Goal: Task Accomplishment & Management: Manage account settings

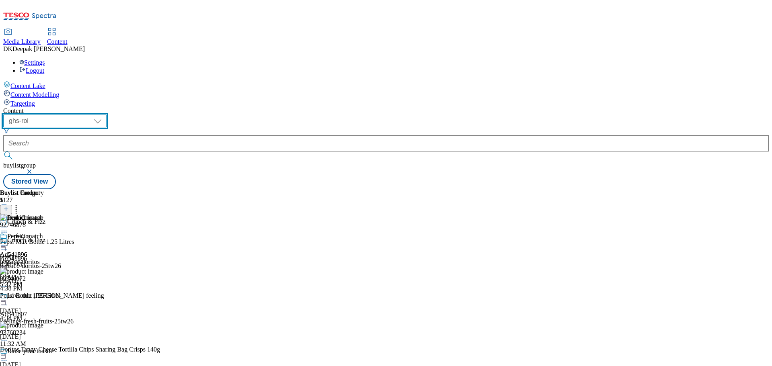
click at [107, 115] on select "ghs-roi ghs-[GEOGRAPHIC_DATA]" at bounding box center [54, 121] width 103 height 13
select select "ghs-[GEOGRAPHIC_DATA]"
click at [105, 115] on select "ghs-roi ghs-[GEOGRAPHIC_DATA]" at bounding box center [54, 121] width 103 height 13
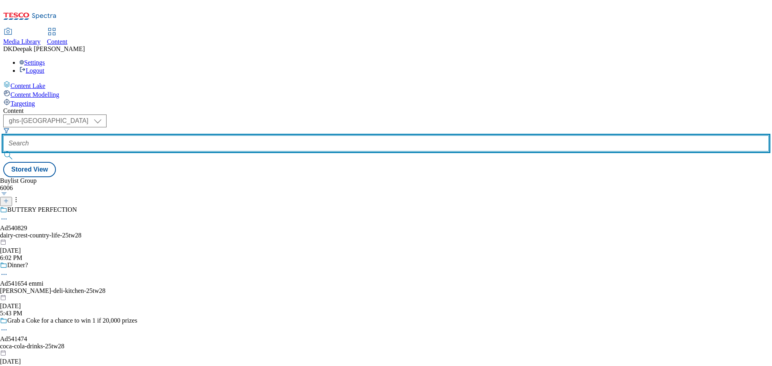
click at [194, 136] on input "text" at bounding box center [386, 144] width 766 height 16
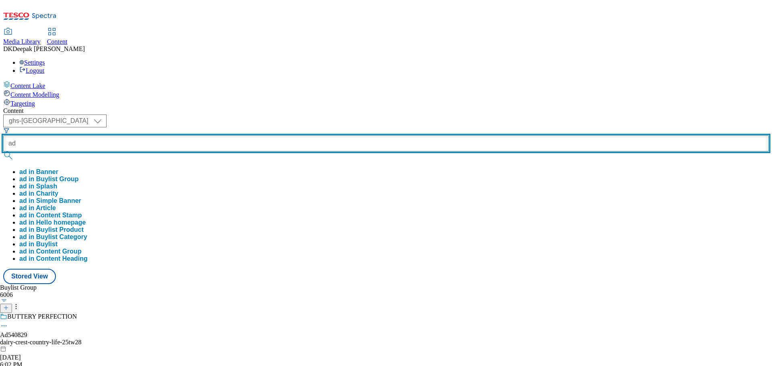
paste input "540829"
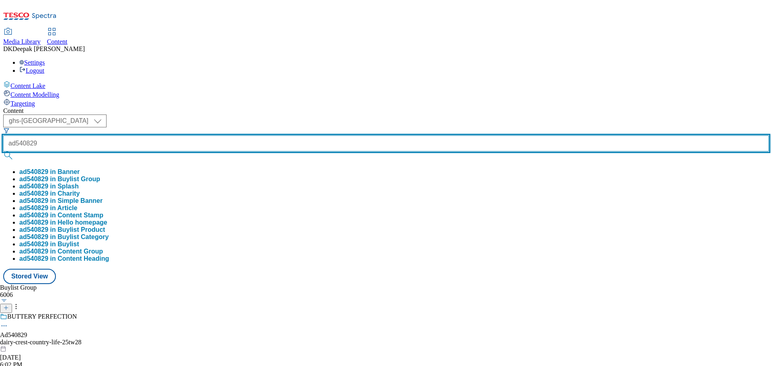
type input "ad540829"
click at [3, 152] on button "submit" at bounding box center [8, 156] width 11 height 8
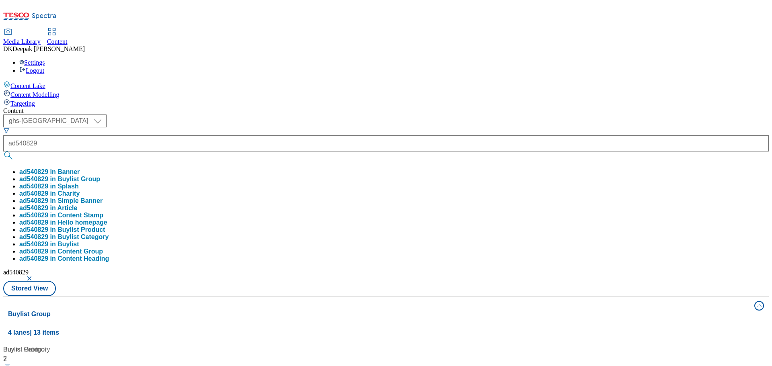
click at [34, 107] on div "Content Lake Content Modelling Targeting" at bounding box center [386, 94] width 766 height 27
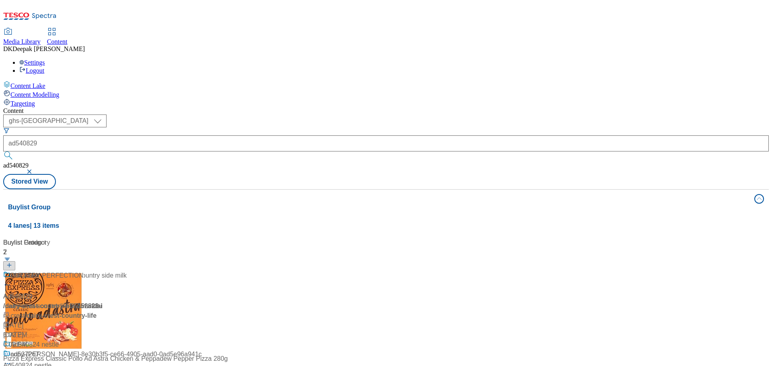
click at [127, 271] on div "Made with 100% british country side milk Ad540829 / dairy-crest-country-life-25…" at bounding box center [65, 310] width 124 height 79
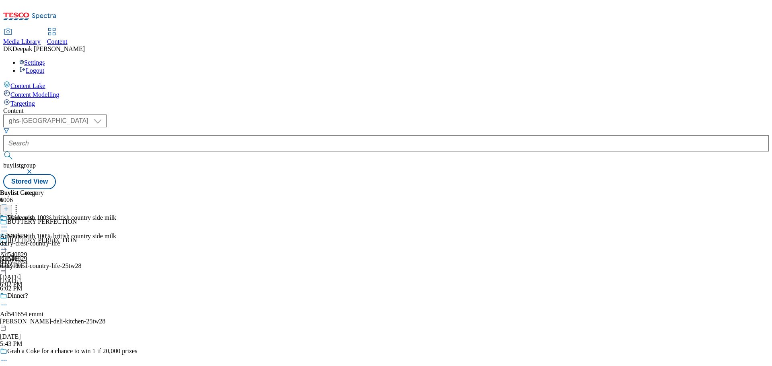
click at [8, 246] on icon at bounding box center [4, 250] width 8 height 8
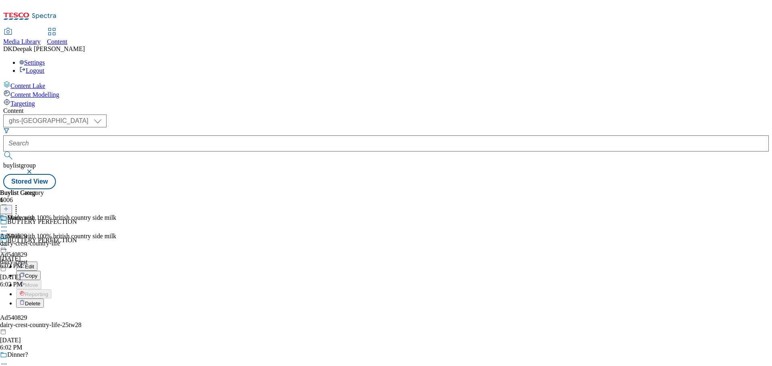
click at [37, 262] on button "Edit" at bounding box center [26, 266] width 21 height 9
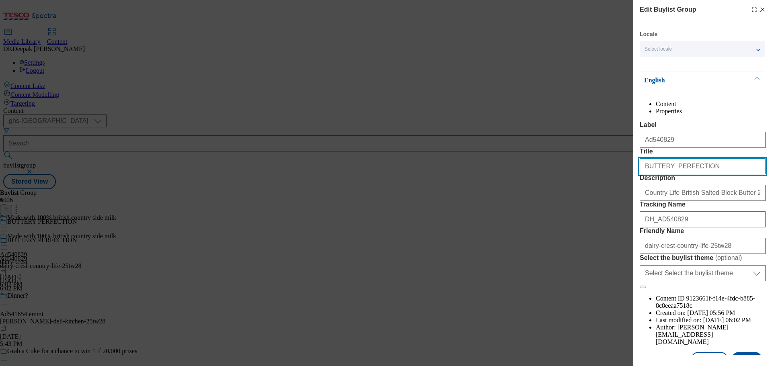
drag, startPoint x: 645, startPoint y: 196, endPoint x: 631, endPoint y: 196, distance: 14.1
click at [631, 196] on div "Edit Buylist Group Locale Select locale English Welsh English Content Propertie…" at bounding box center [386, 183] width 772 height 366
drag, startPoint x: 702, startPoint y: 197, endPoint x: 621, endPoint y: 197, distance: 81.7
click at [621, 197] on div "Edit Buylist Group Locale Select locale English Welsh English Content Propertie…" at bounding box center [386, 183] width 772 height 366
paste input "uttery perfection"
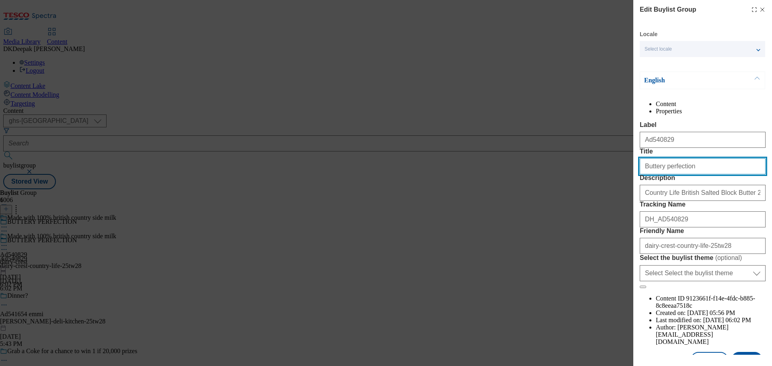
type input "Buttery perfection"
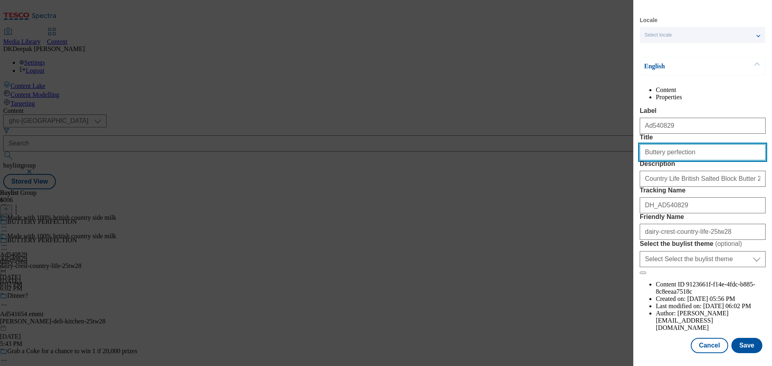
scroll to position [45, 0]
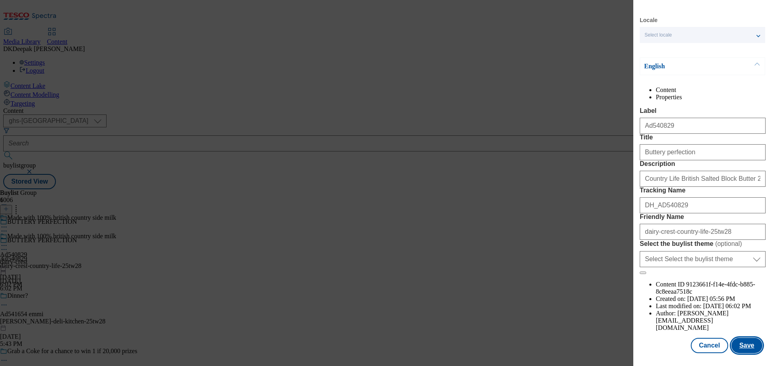
click at [741, 342] on button "Save" at bounding box center [747, 345] width 31 height 15
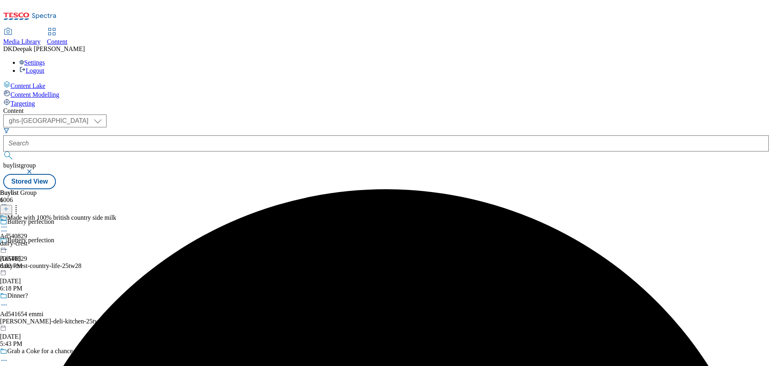
click at [116, 240] on div "dairy-crest" at bounding box center [58, 243] width 116 height 7
click at [5, 245] on circle at bounding box center [4, 245] width 1 height 1
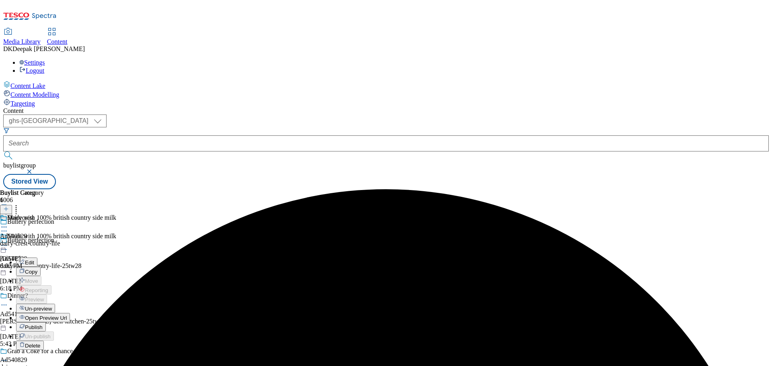
click at [37, 258] on button "Edit" at bounding box center [26, 262] width 21 height 9
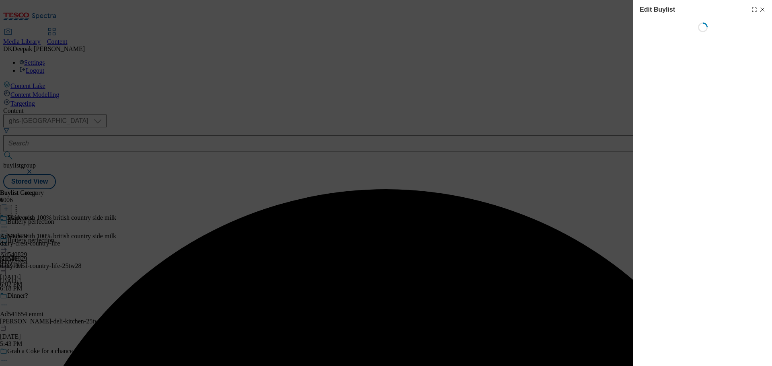
select select "tactical"
select select "supplier funded short term 1-3 weeks"
select select "dunnhumby"
select select "Banner"
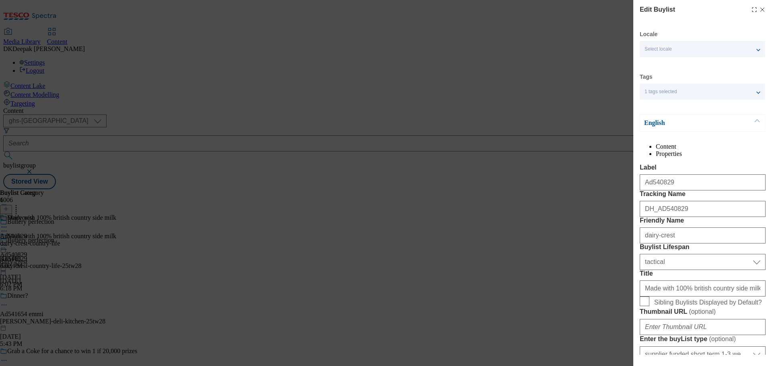
click at [603, 216] on div "Edit Buylist Locale Select locale English Welsh Tags 1 tags selected fnf market…" at bounding box center [386, 183] width 772 height 366
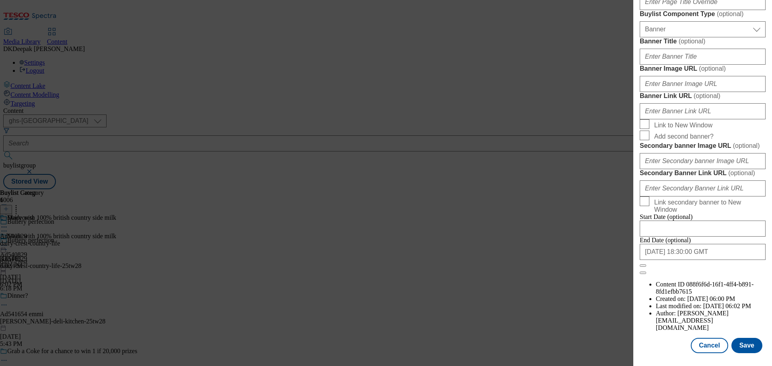
scroll to position [846, 0]
click at [708, 346] on button "Cancel" at bounding box center [709, 345] width 37 height 15
select select "tactical"
select select "supplier funded short term 1-3 weeks"
select select "dunnhumby"
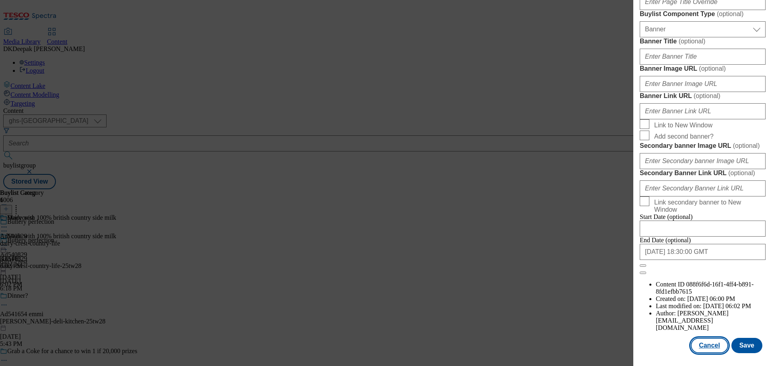
select select "Banner"
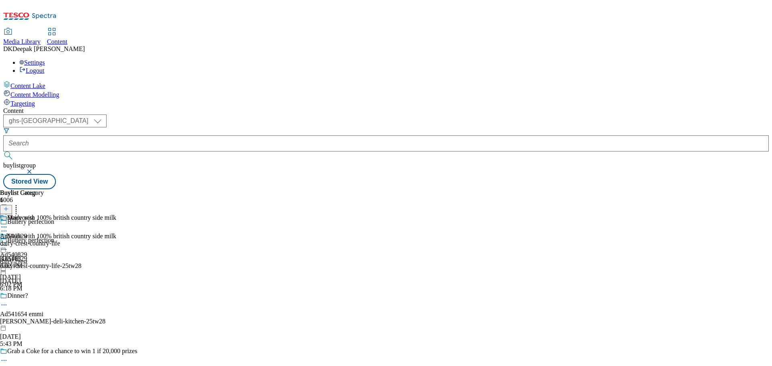
scroll to position [666, 0]
click at [60, 214] on div "Dairycrest Ad540829 dairy-crest-country-life [DATE] 6:02 PM" at bounding box center [30, 242] width 60 height 56
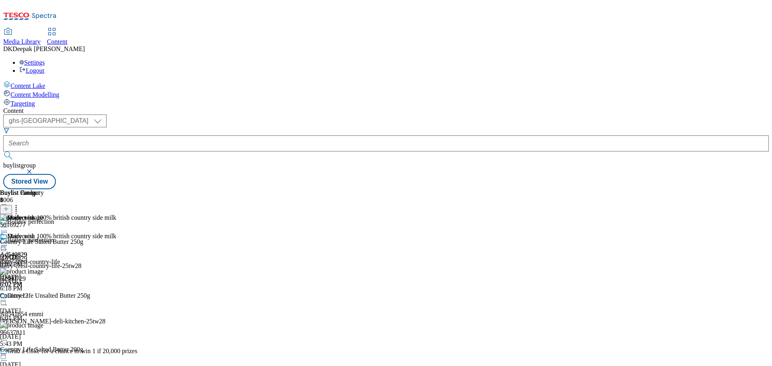
click at [8, 242] on icon at bounding box center [4, 246] width 8 height 8
click at [37, 258] on button "Edit" at bounding box center [26, 262] width 21 height 9
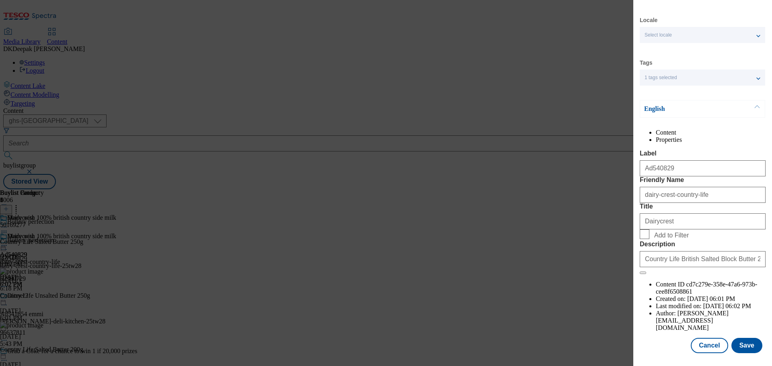
scroll to position [29, 0]
click at [704, 348] on button "Cancel" at bounding box center [709, 345] width 37 height 15
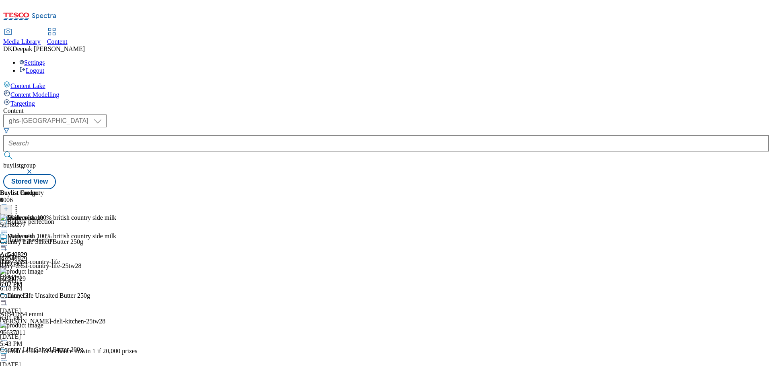
scroll to position [0, 0]
click at [8, 242] on icon at bounding box center [4, 246] width 8 height 8
click at [67, 315] on span "Open Preview Url" at bounding box center [46, 318] width 42 height 6
click at [8, 242] on icon at bounding box center [4, 246] width 8 height 8
click at [52, 306] on span "Un-preview" at bounding box center [38, 309] width 27 height 6
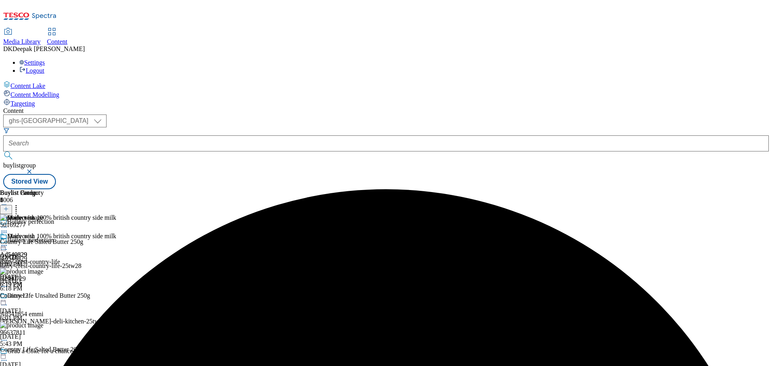
click at [8, 242] on icon at bounding box center [4, 246] width 8 height 8
click at [44, 297] on span "Preview" at bounding box center [34, 300] width 19 height 6
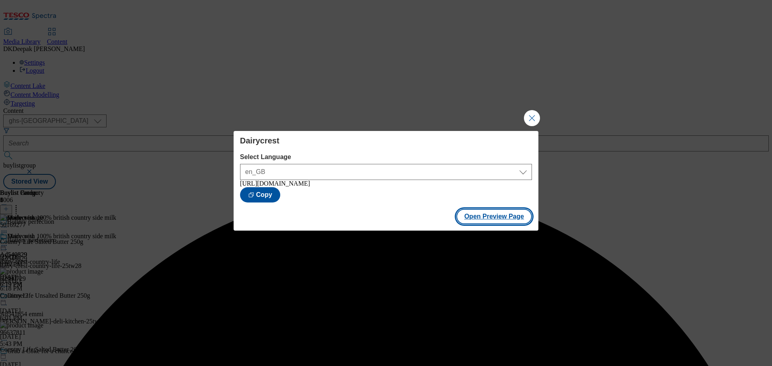
click at [489, 217] on button "Open Preview Page" at bounding box center [495, 216] width 76 height 15
click at [529, 117] on button "Close Modal" at bounding box center [532, 118] width 16 height 16
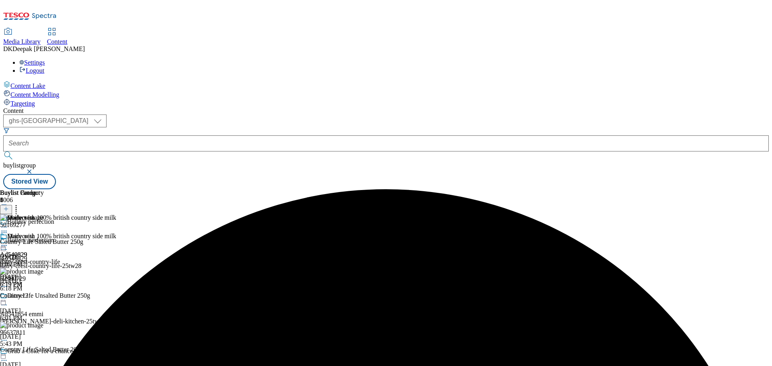
click at [8, 242] on icon at bounding box center [4, 246] width 8 height 8
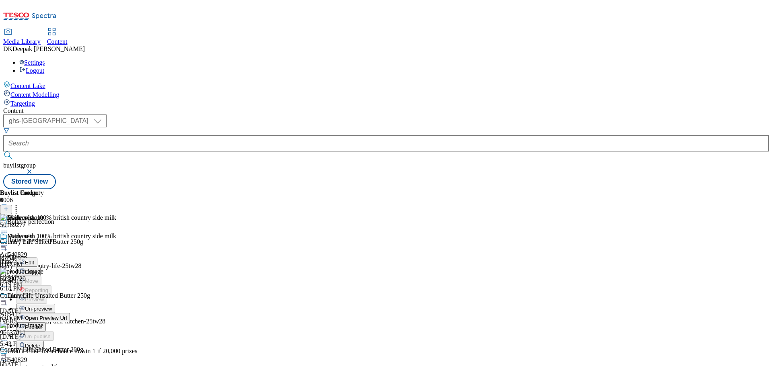
click at [43, 325] on span "Publish" at bounding box center [34, 328] width 18 height 6
